Goal: Transaction & Acquisition: Subscribe to service/newsletter

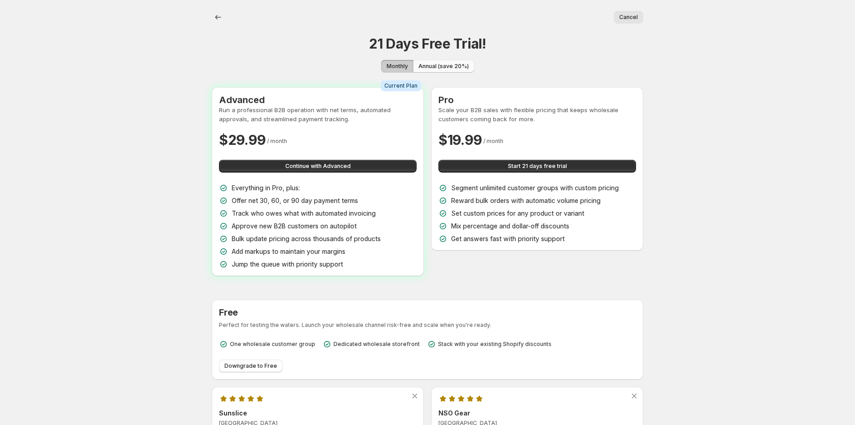
click at [466, 63] on span "Annual (save 20%)" at bounding box center [443, 66] width 50 height 7
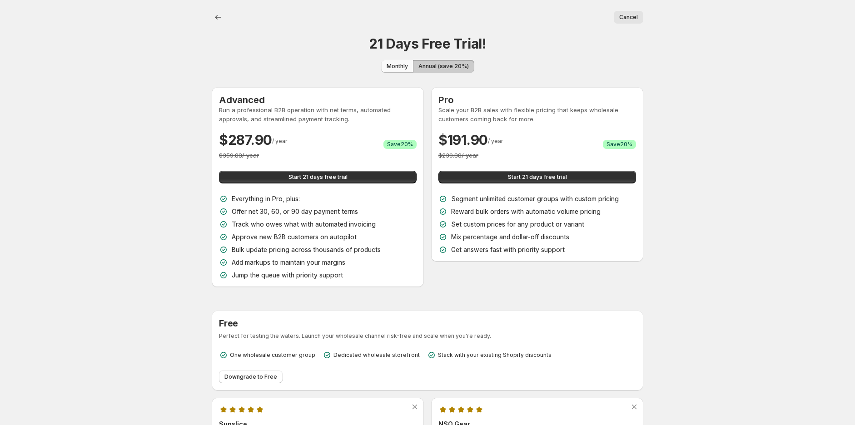
click at [403, 63] on span "Monthly" at bounding box center [397, 66] width 21 height 7
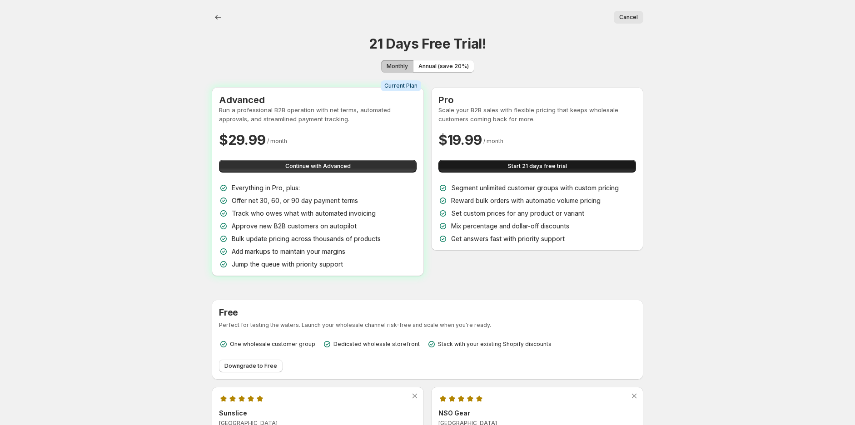
click at [513, 164] on span "Start 21 days free trial" at bounding box center [537, 166] width 59 height 7
